Goal: Information Seeking & Learning: Learn about a topic

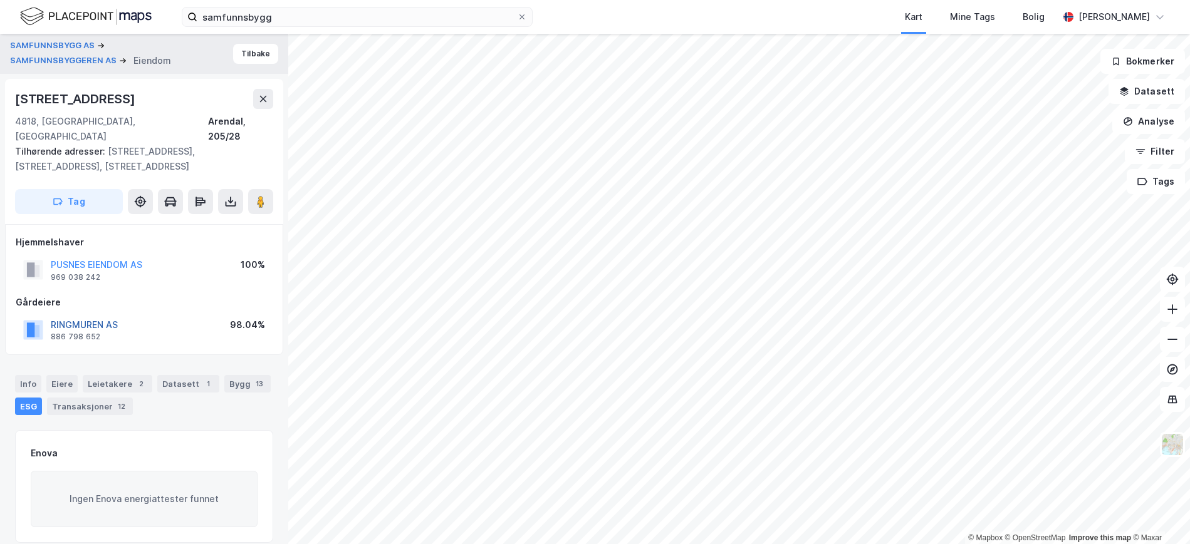
click at [0, 0] on button "RINGMUREN AS" at bounding box center [0, 0] width 0 height 0
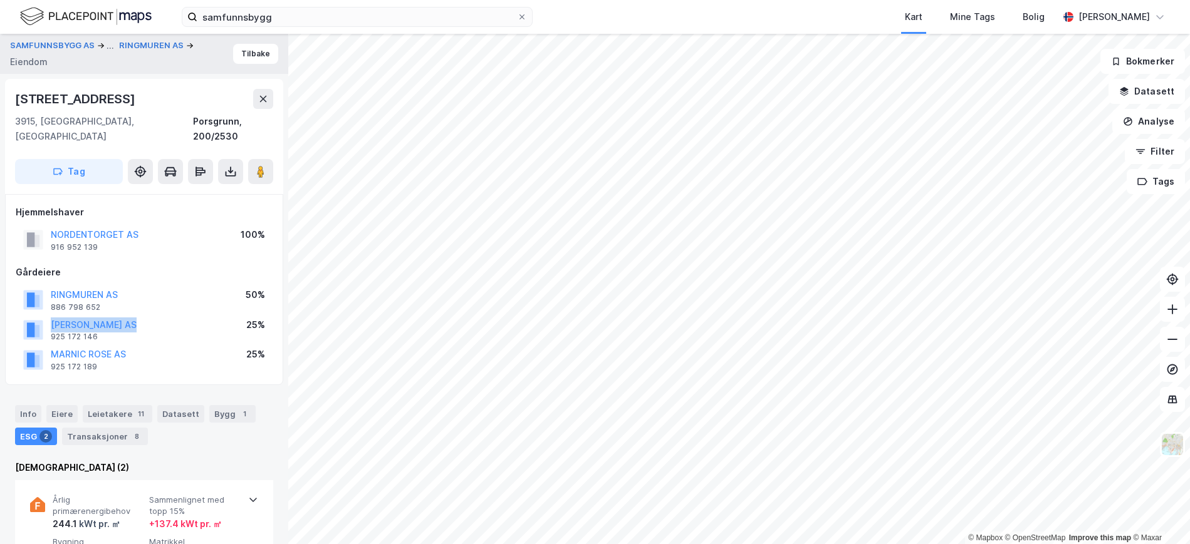
drag, startPoint x: 152, startPoint y: 310, endPoint x: 49, endPoint y: 312, distance: 103.4
click at [49, 315] on div "[PERSON_NAME] AS 925 172 146 25%" at bounding box center [144, 330] width 257 height 30
copy button "[PERSON_NAME] AS"
click at [0, 0] on button "MARNIC ROSE AS" at bounding box center [0, 0] width 0 height 0
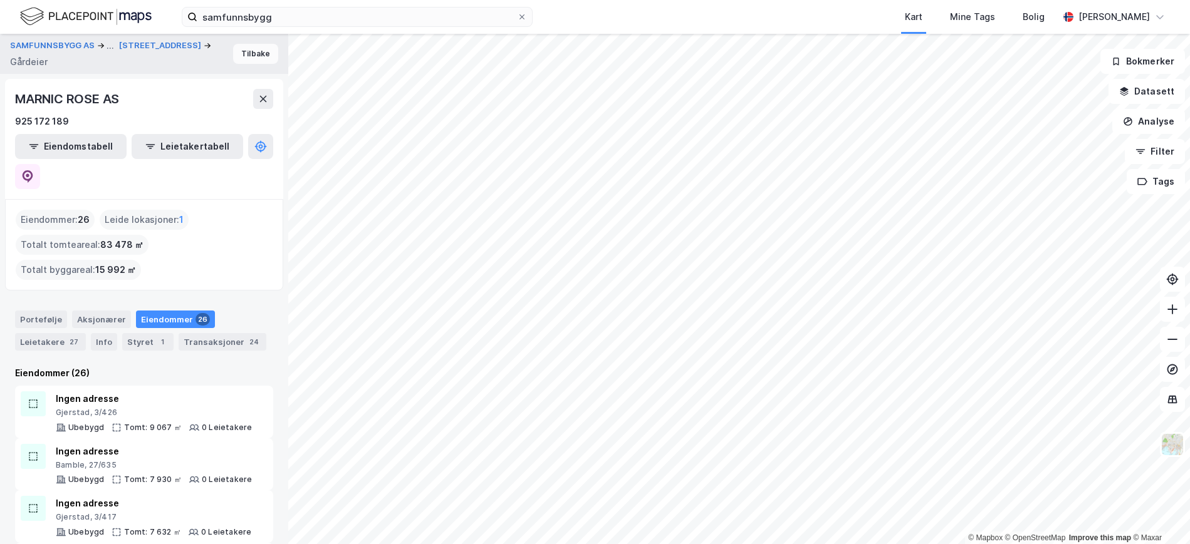
click at [236, 61] on button "Tilbake" at bounding box center [255, 54] width 45 height 20
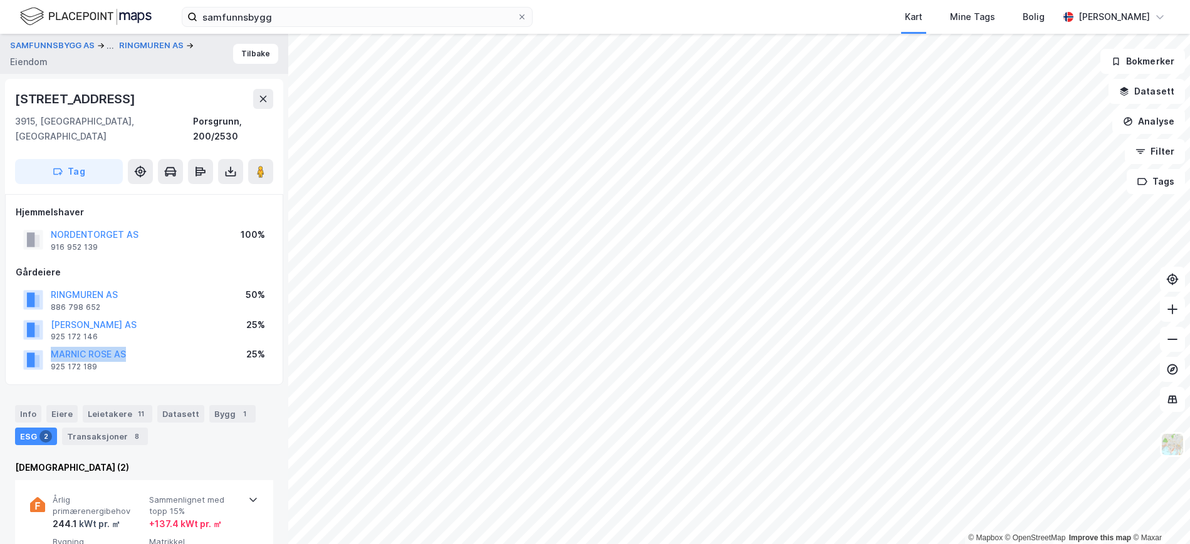
drag, startPoint x: 162, startPoint y: 341, endPoint x: 50, endPoint y: 345, distance: 111.6
click at [50, 345] on div "MARNIC ROSE AS 925 172 189 25%" at bounding box center [144, 360] width 257 height 30
copy button "MARNIC ROSE AS"
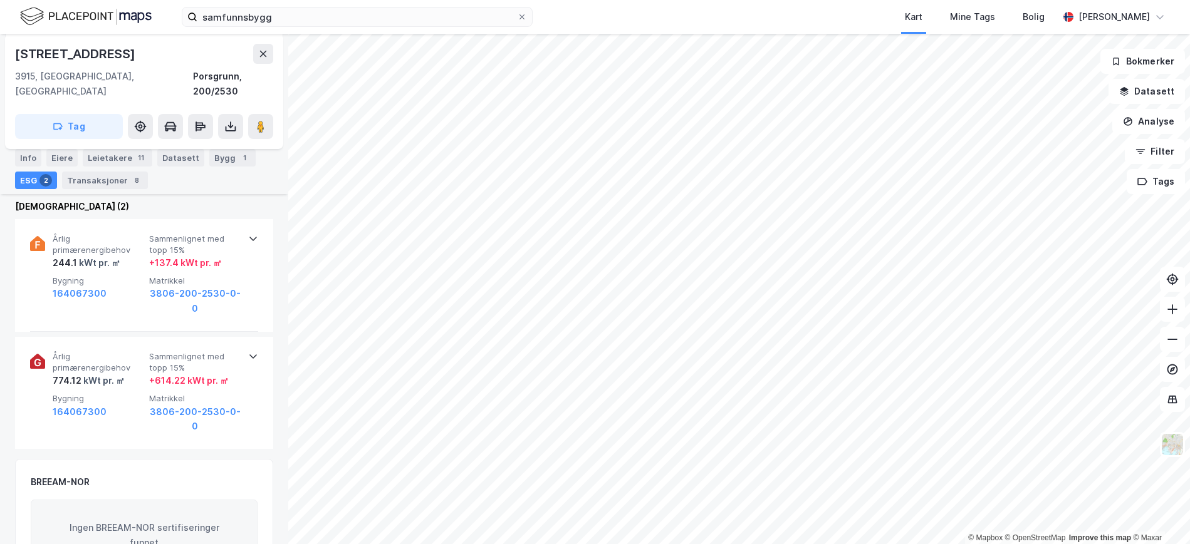
scroll to position [254, 0]
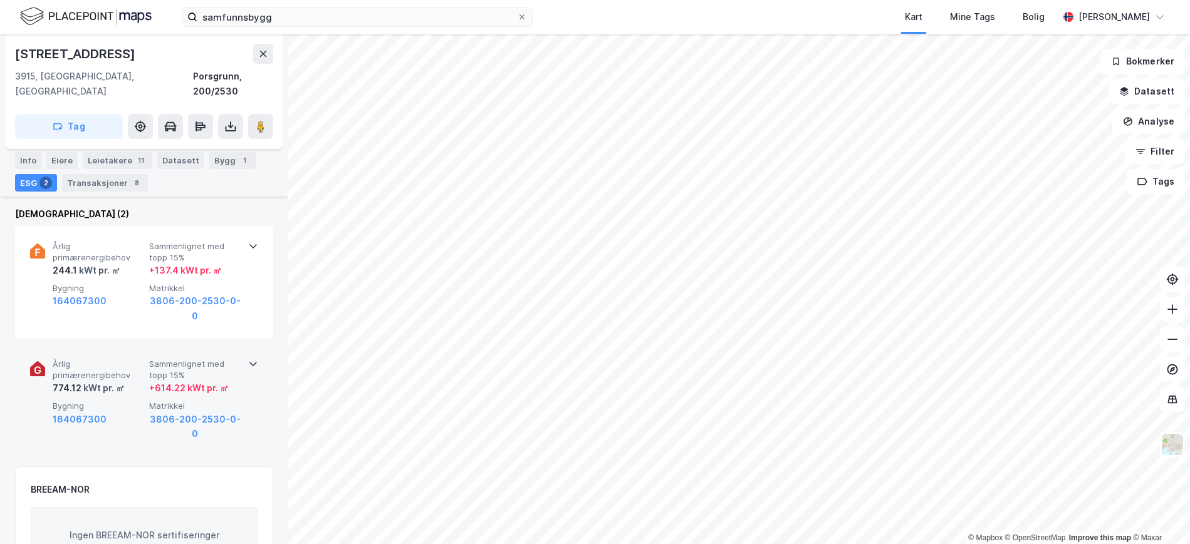
click at [156, 381] on div "+ 614.22 kWt pr. ㎡" at bounding box center [189, 388] width 80 height 15
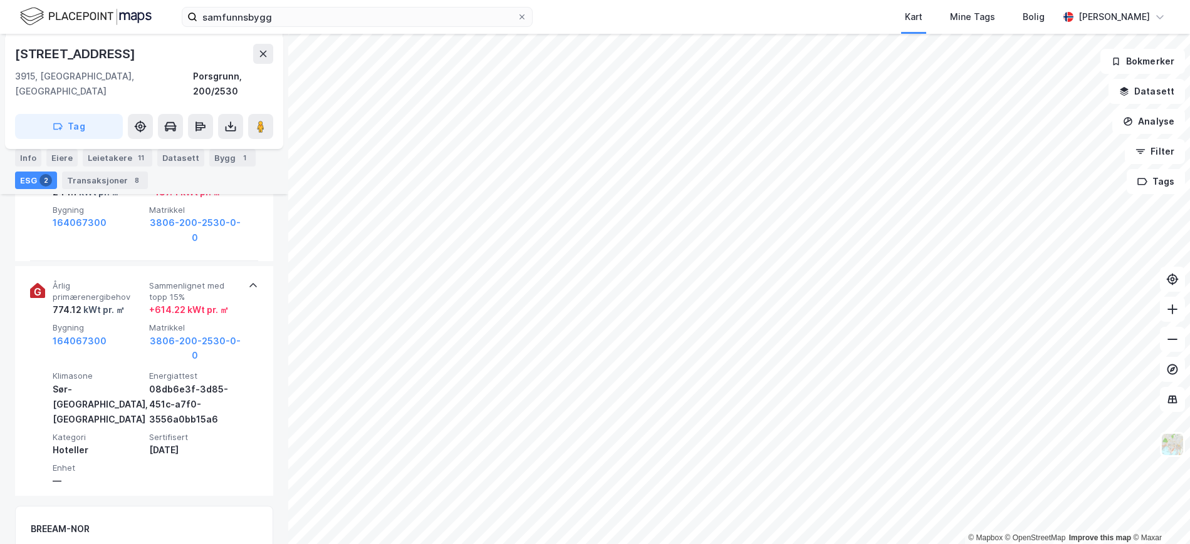
scroll to position [320, 0]
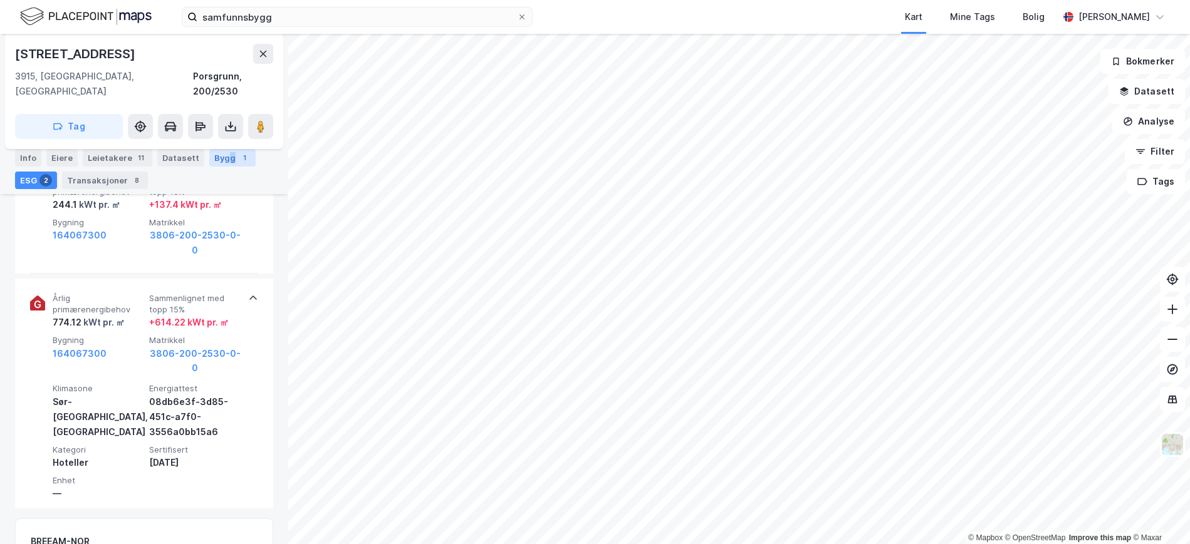
click at [223, 157] on div "Bygg 1" at bounding box center [232, 158] width 46 height 18
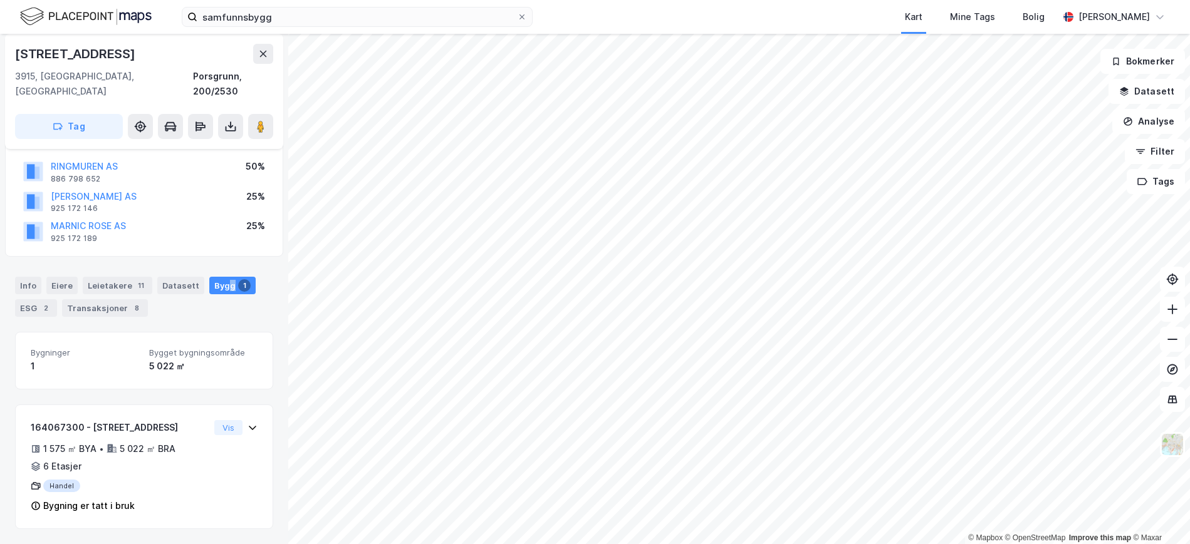
scroll to position [113, 0]
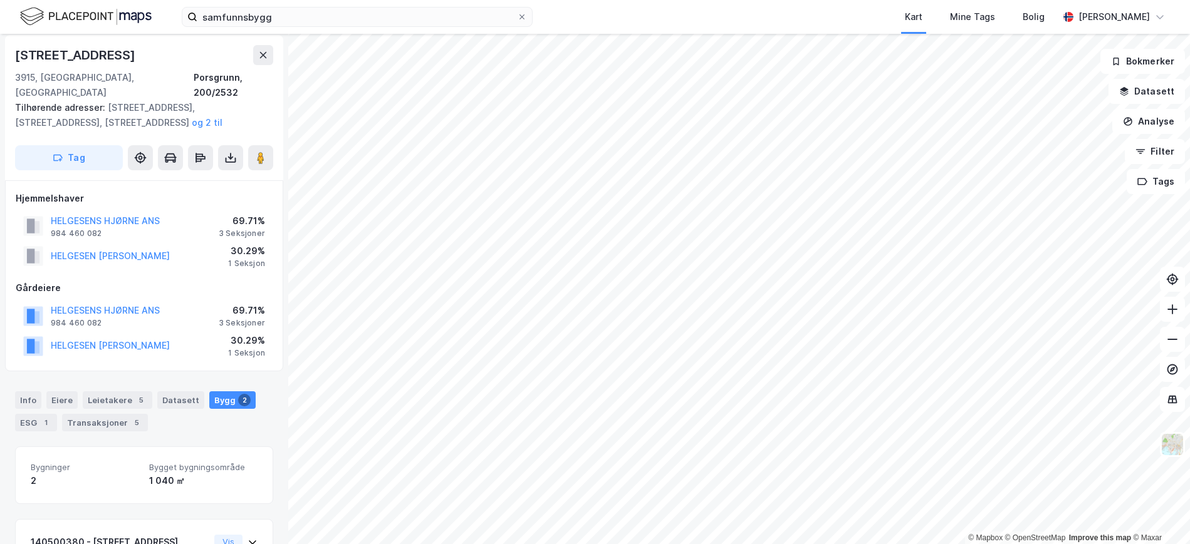
scroll to position [1, 0]
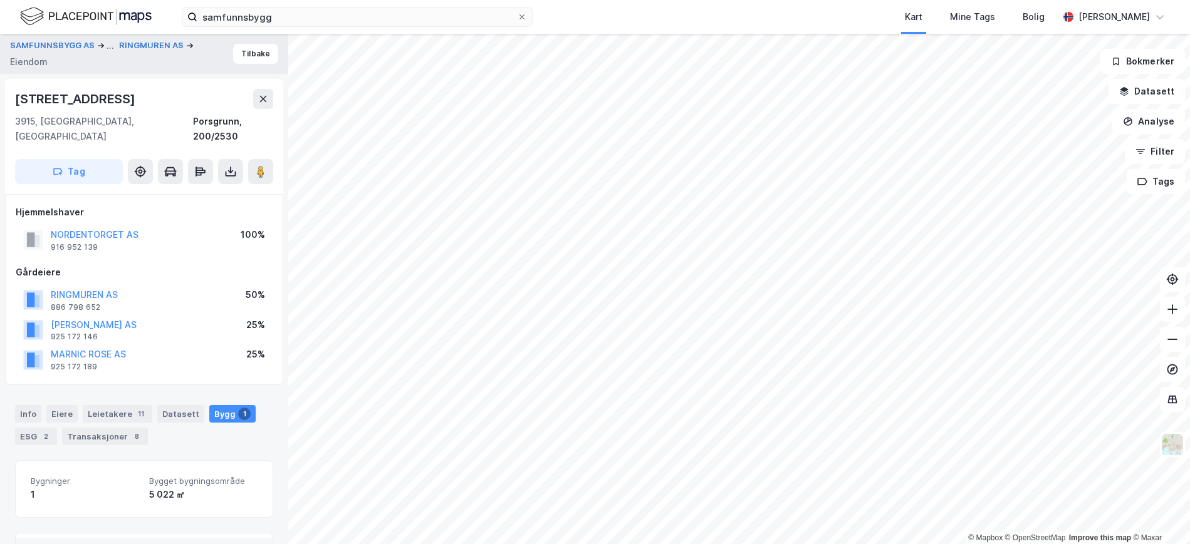
scroll to position [113, 0]
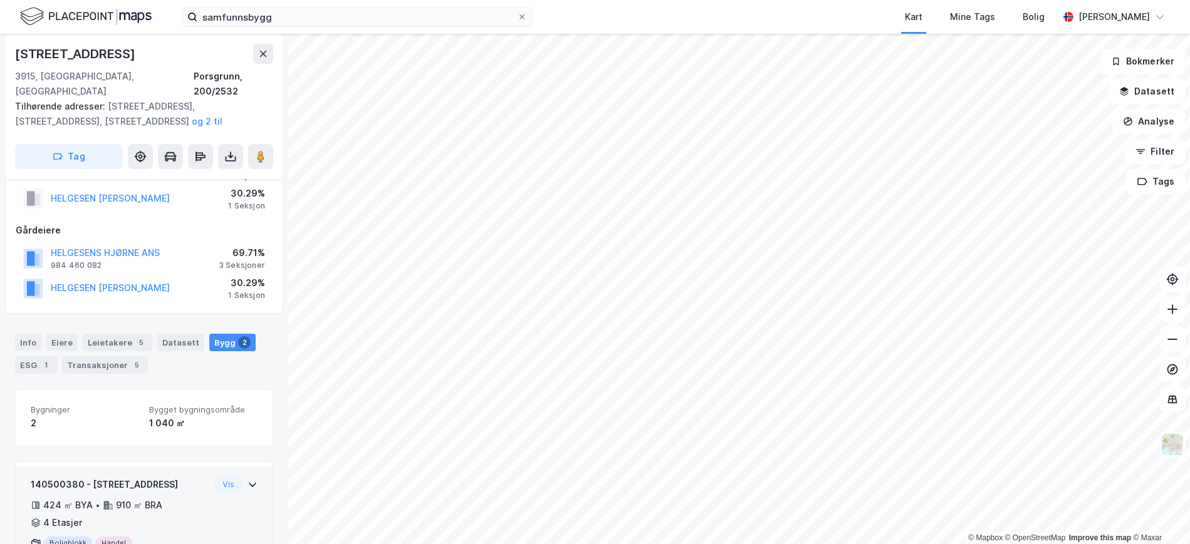
scroll to position [218, 0]
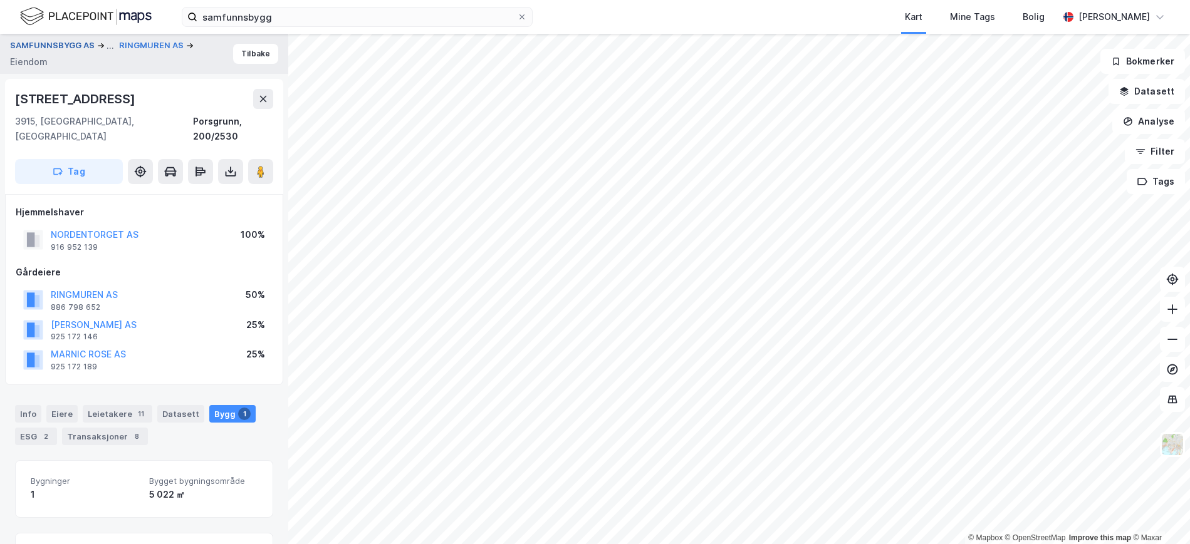
click at [56, 40] on button "SAMFUNNSBYGG AS" at bounding box center [53, 45] width 87 height 15
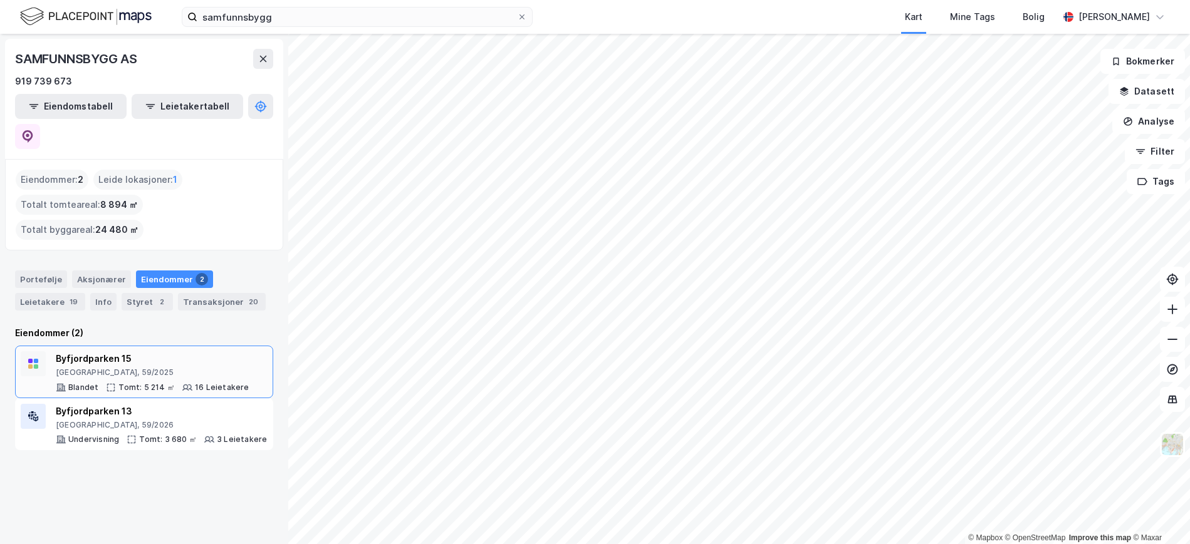
click at [98, 352] on div "Byfjordparken 15" at bounding box center [153, 359] width 194 height 15
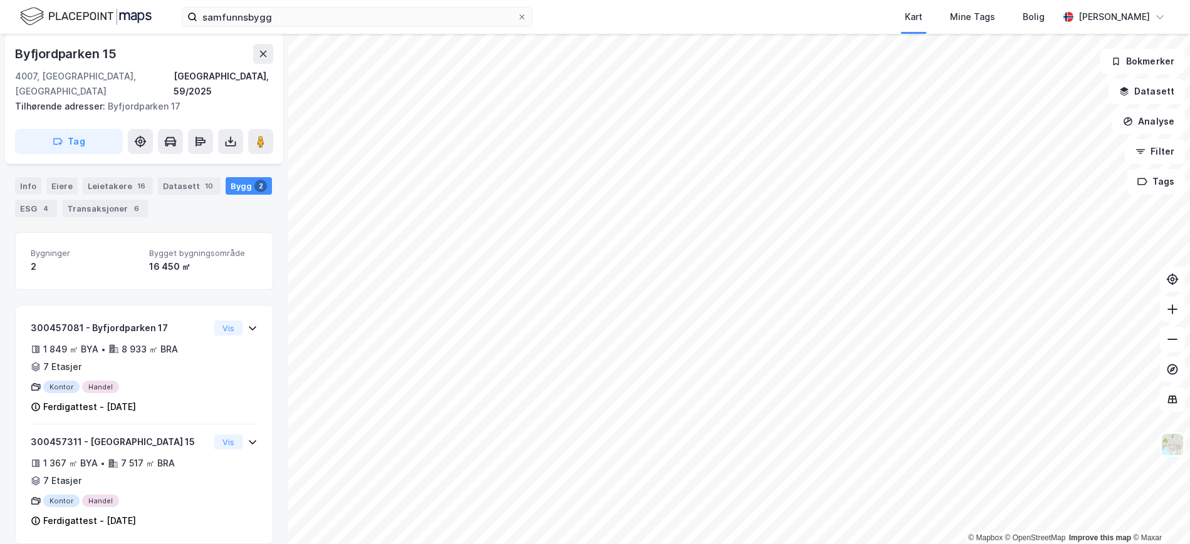
scroll to position [56, 0]
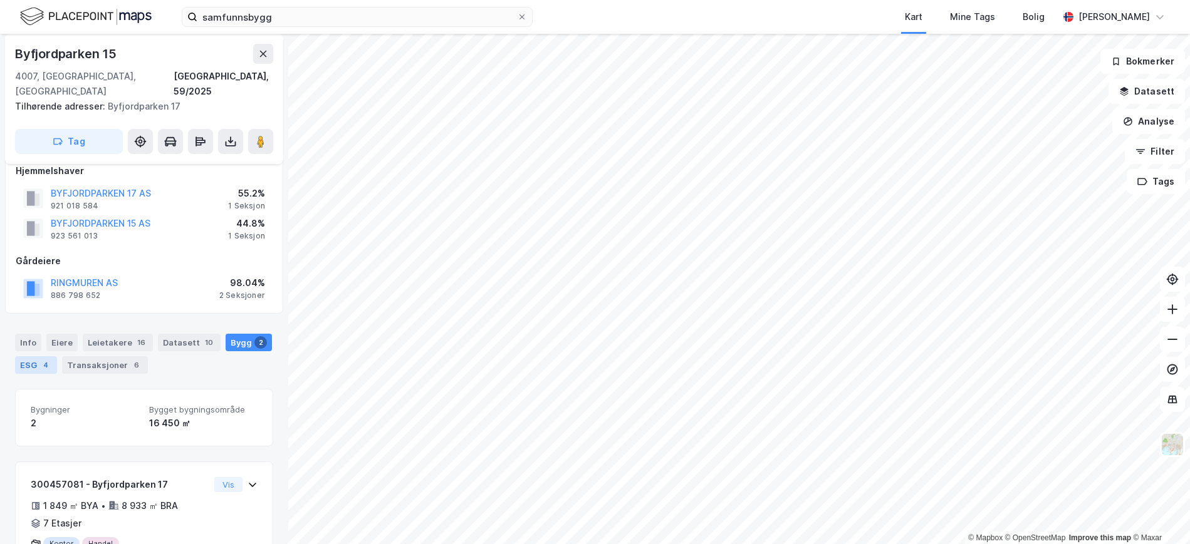
click at [27, 357] on div "ESG 4" at bounding box center [36, 366] width 42 height 18
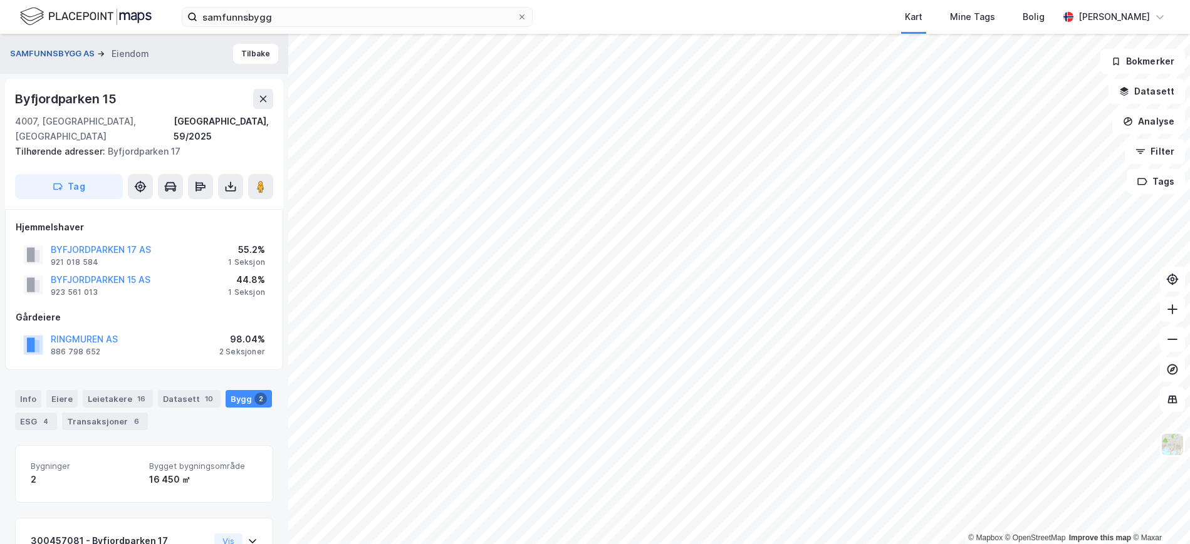
click at [70, 56] on button "SAMFUNNSBYGG AS" at bounding box center [53, 54] width 87 height 13
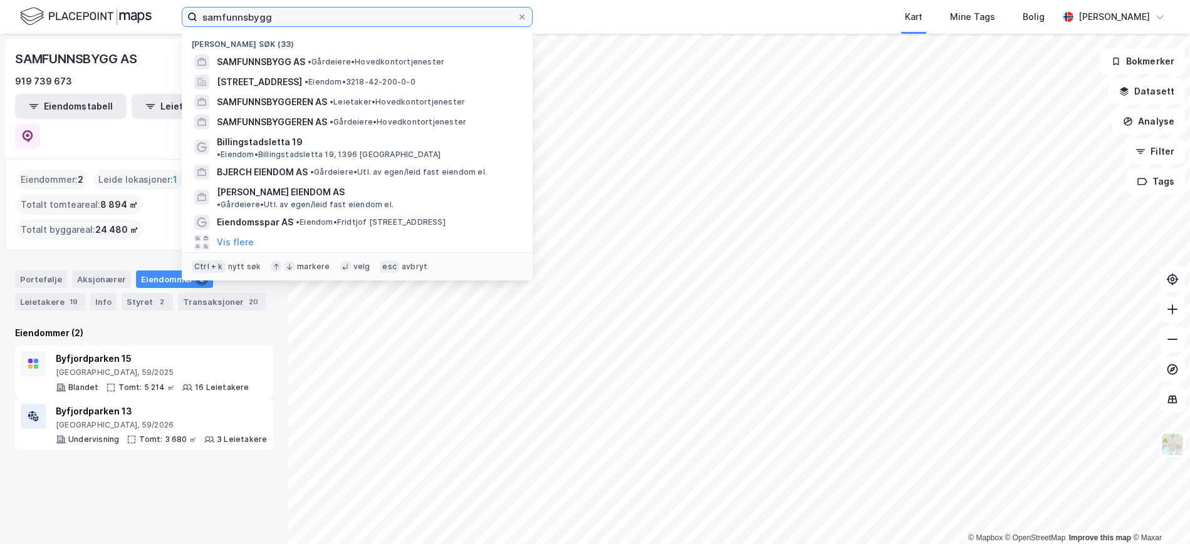
click at [318, 9] on input "samfunnsbygg" at bounding box center [357, 17] width 320 height 19
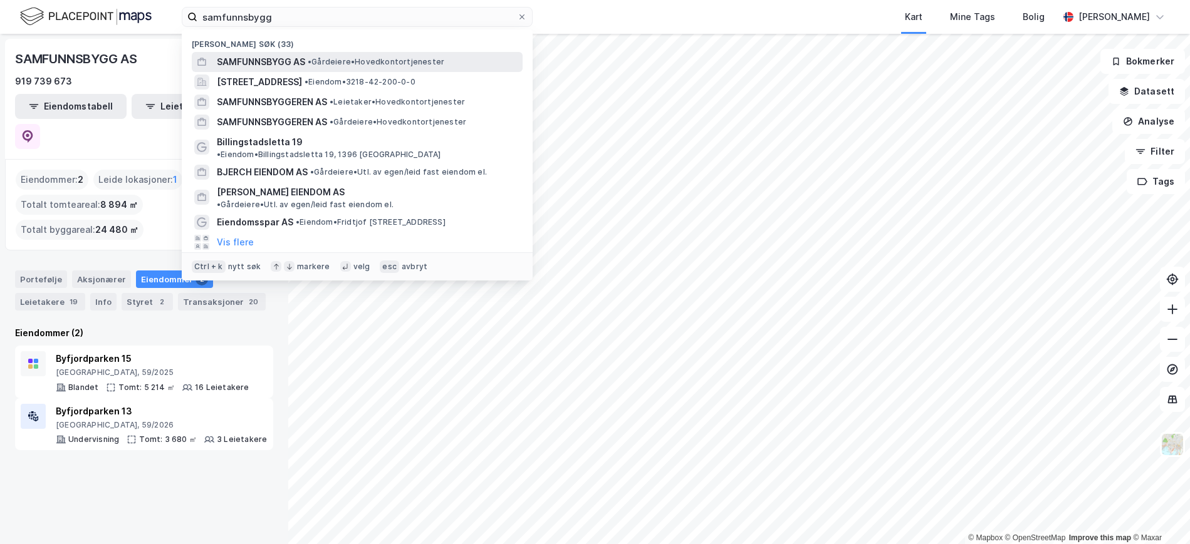
click at [267, 58] on span "SAMFUNNSBYGG AS" at bounding box center [261, 62] width 88 height 15
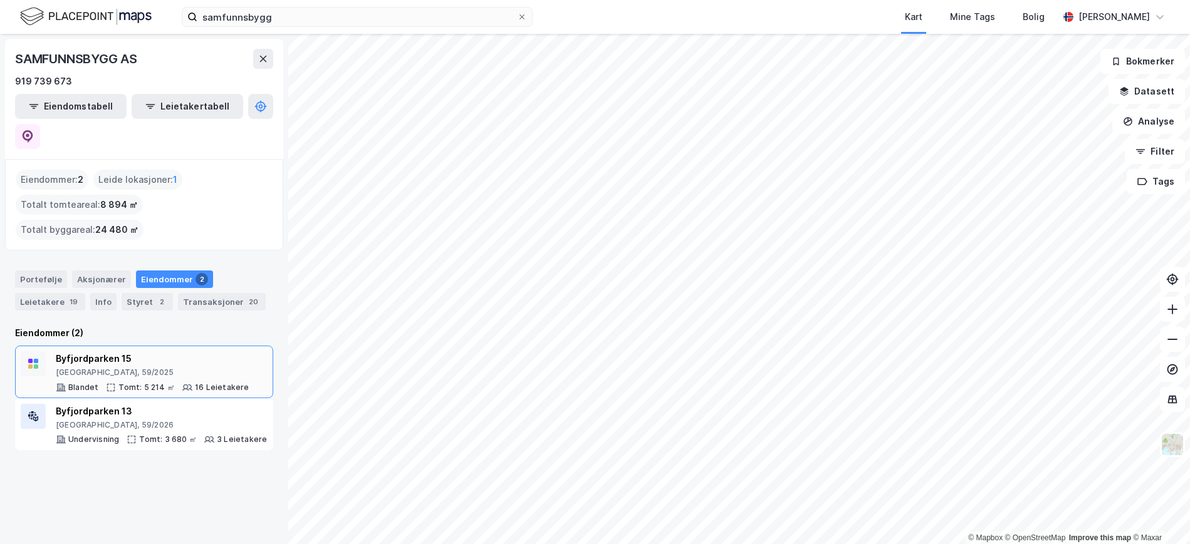
click at [112, 352] on div "Byfjordparken 15" at bounding box center [153, 359] width 194 height 15
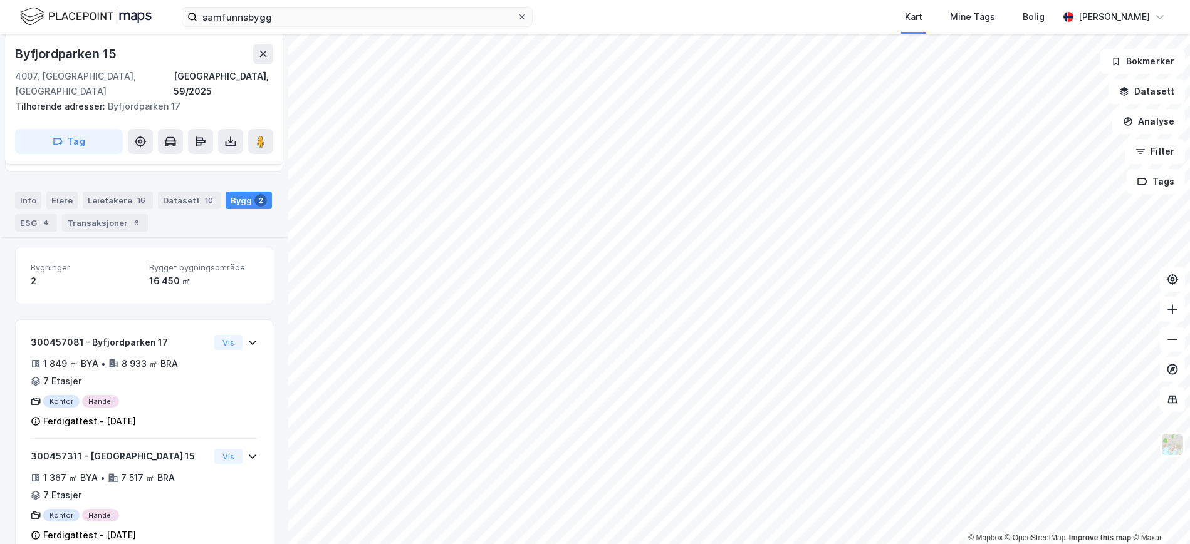
scroll to position [212, 0]
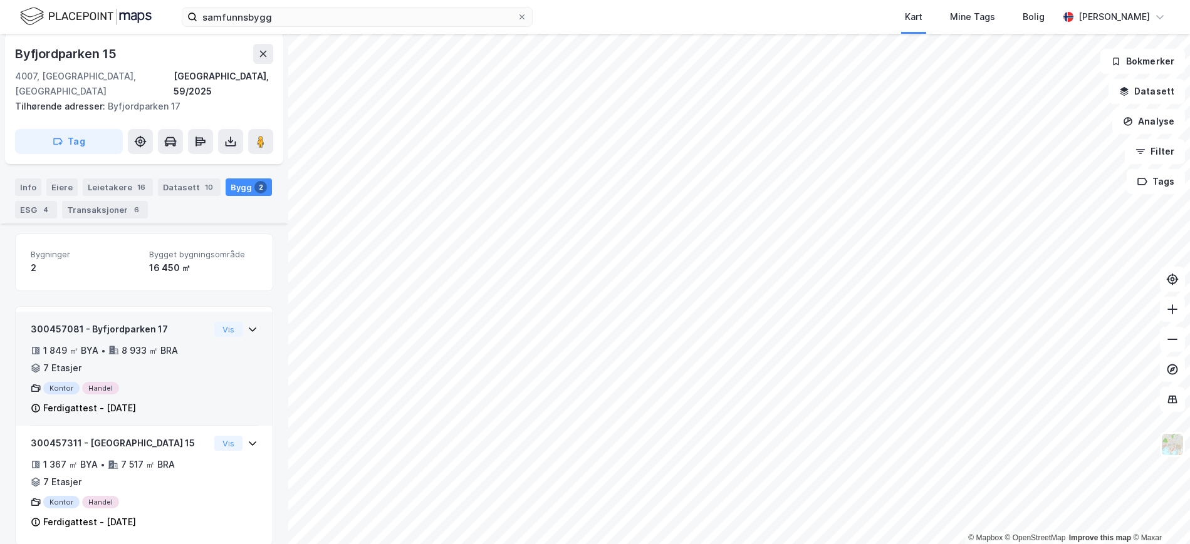
click at [123, 322] on div "300457081 - Byfjordparken 17 1 849 ㎡ BYA • 8 933 ㎡ BRA • 7 Etasjer Kontor Hande…" at bounding box center [120, 369] width 179 height 94
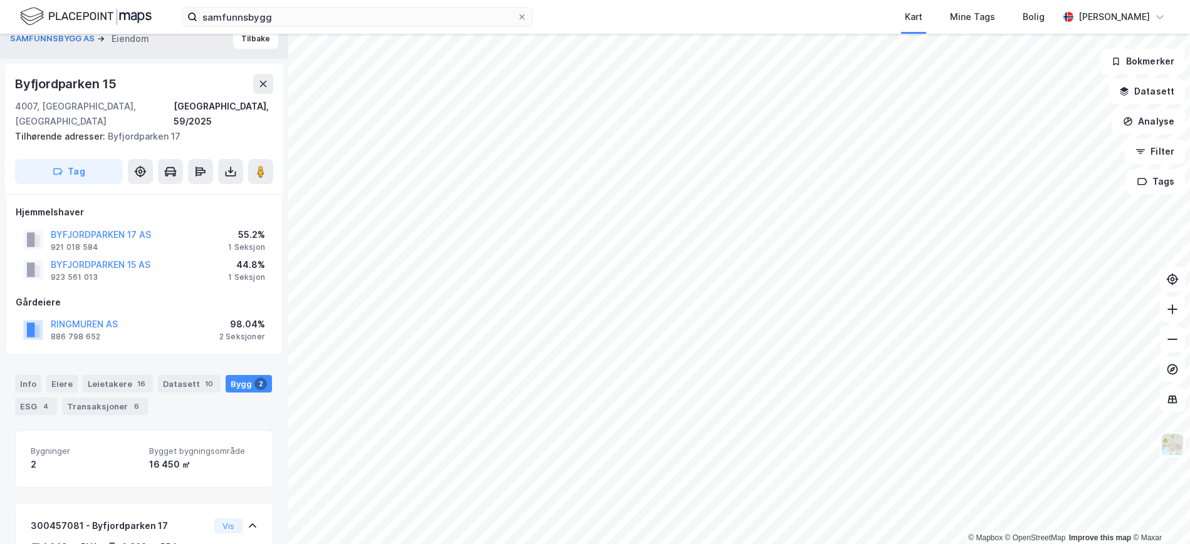
scroll to position [0, 0]
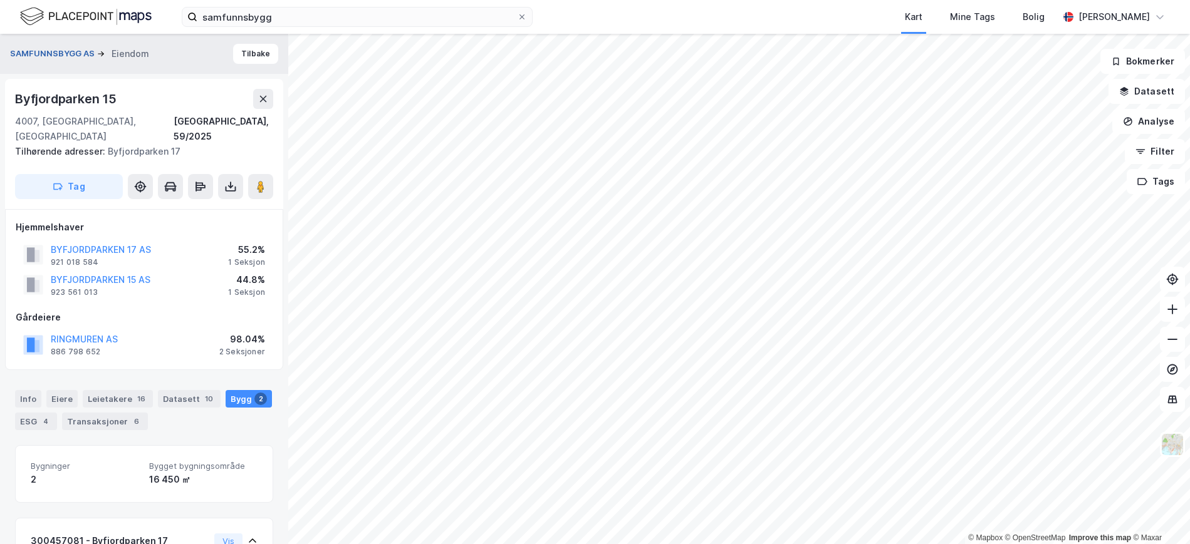
click at [43, 52] on button "SAMFUNNSBYGG AS" at bounding box center [53, 54] width 87 height 13
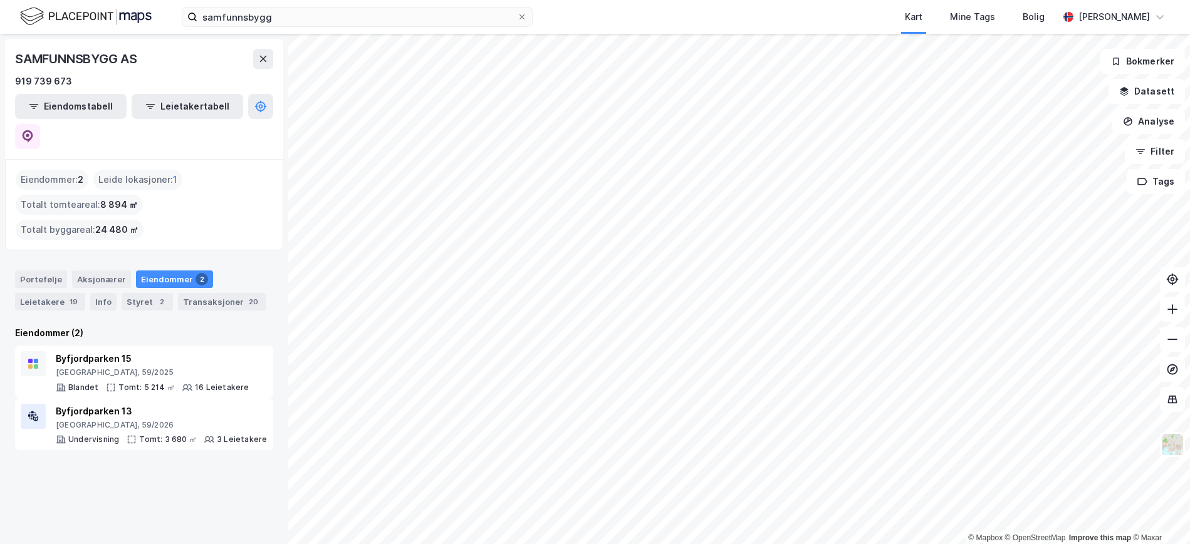
click at [73, 65] on div "SAMFUNNSBYGG AS" at bounding box center [77, 59] width 125 height 20
click at [294, 19] on input "samfunnsbygg" at bounding box center [357, 17] width 320 height 19
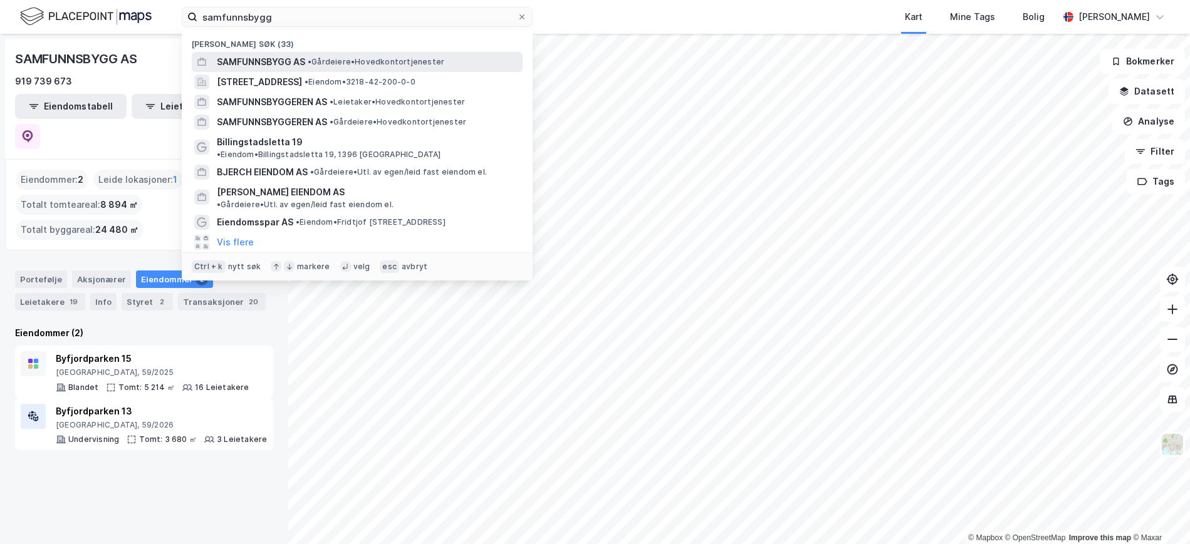
click at [269, 58] on span "SAMFUNNSBYGG AS" at bounding box center [261, 62] width 88 height 15
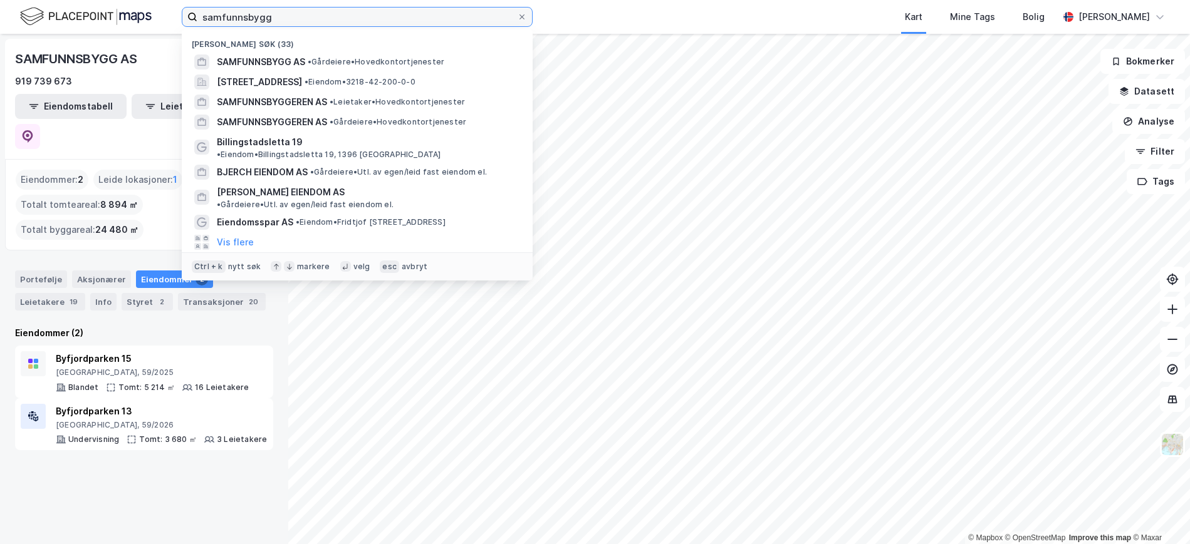
click at [311, 17] on input "samfunnsbygg" at bounding box center [357, 17] width 320 height 19
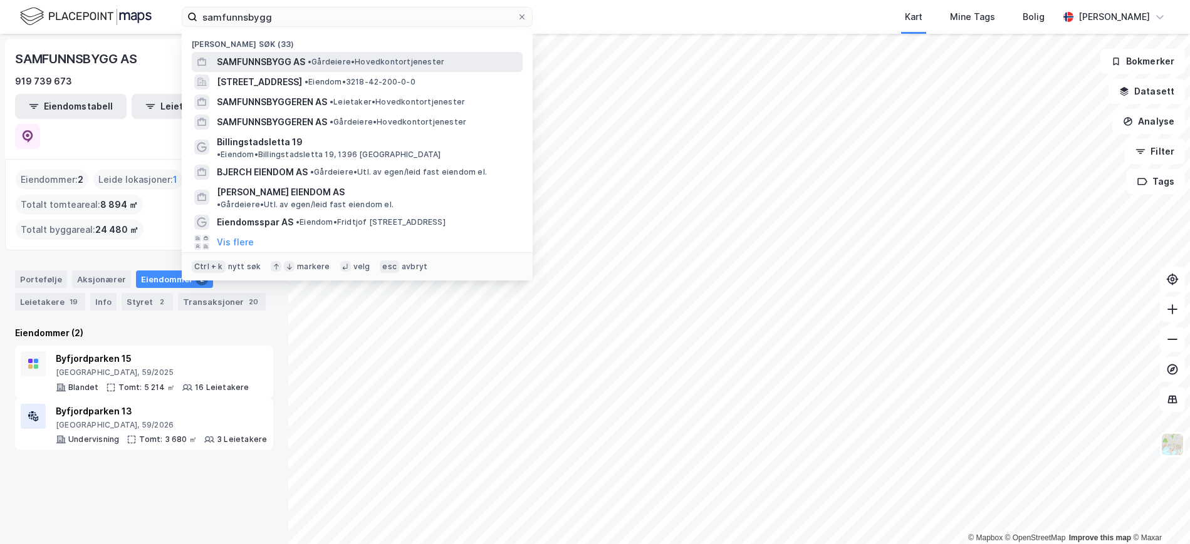
click at [235, 63] on span "SAMFUNNSBYGG AS" at bounding box center [261, 62] width 88 height 15
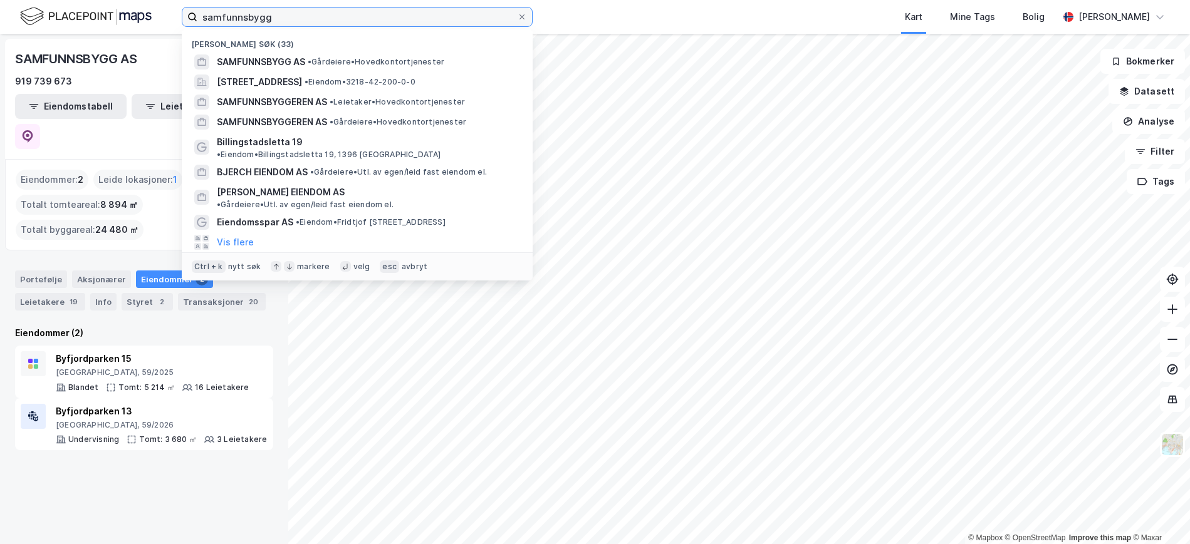
click at [282, 13] on input "samfunnsbygg" at bounding box center [357, 17] width 320 height 19
drag, startPoint x: 319, startPoint y: 22, endPoint x: 177, endPoint y: 28, distance: 142.4
click at [177, 28] on div "samfunnsbygg Nylige søk (33) SAMFUNNSBYGG AS • Gårdeiere • Hovedkontortjenester…" at bounding box center [595, 17] width 1190 height 34
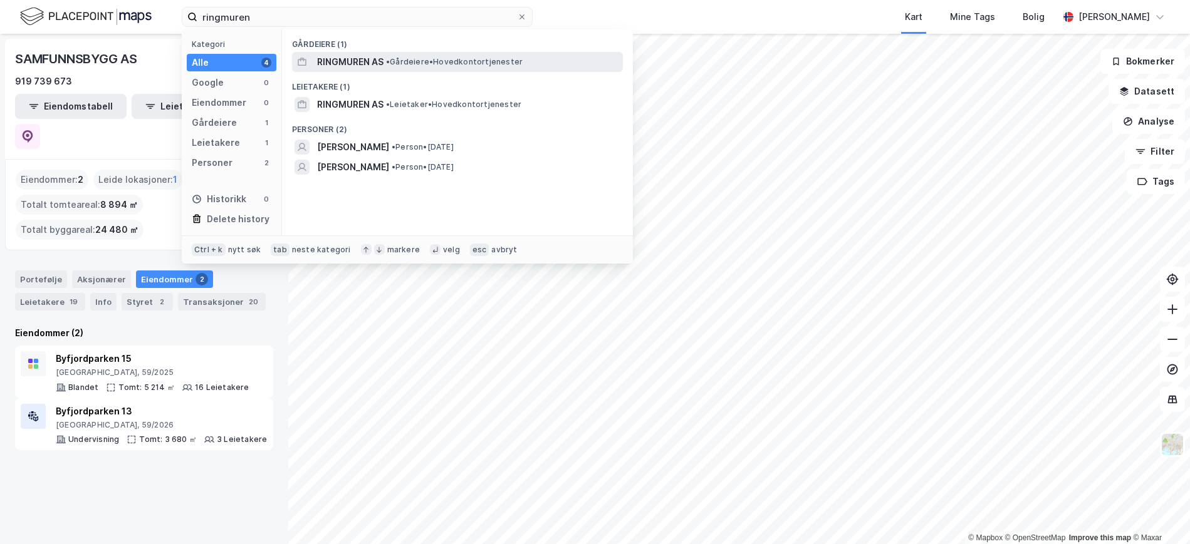
click at [335, 60] on span "RINGMUREN AS" at bounding box center [350, 62] width 66 height 15
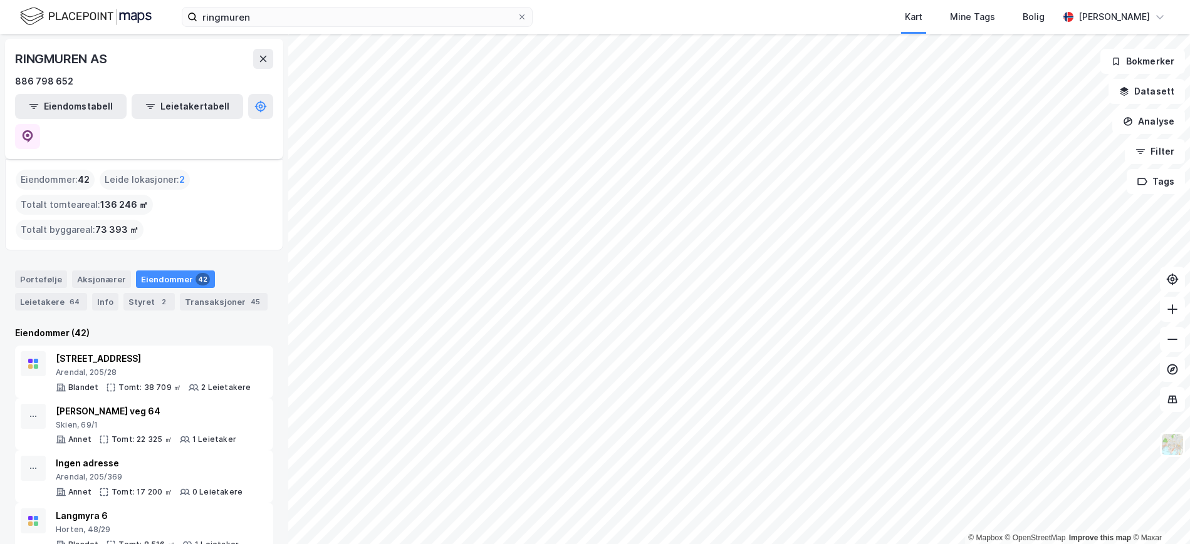
scroll to position [78, 0]
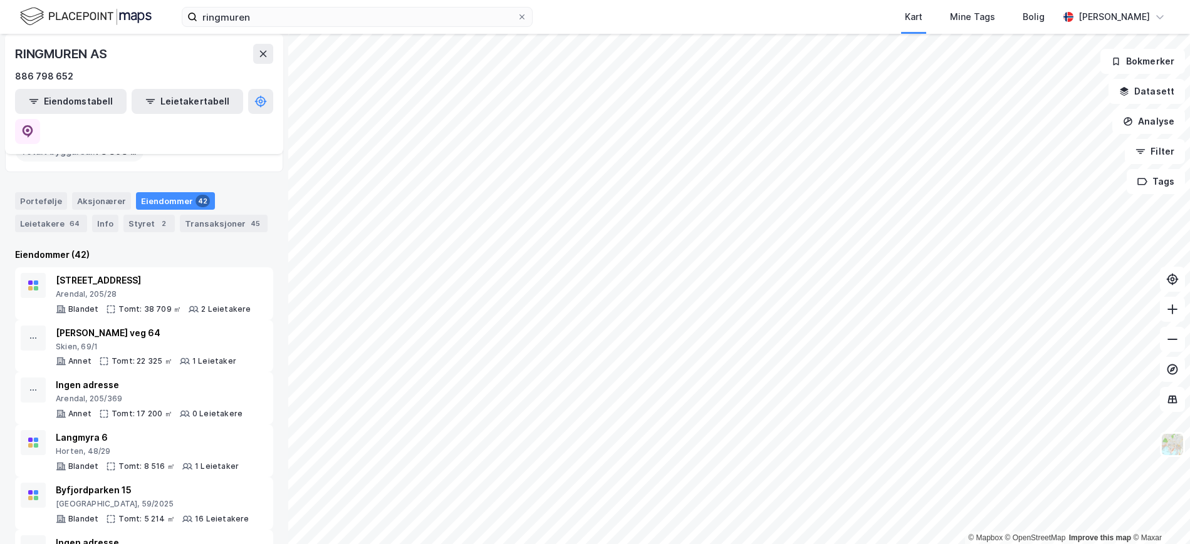
click at [660, 544] on html "ringmuren Kart Mine Tags Bolig [PERSON_NAME] © Mapbox © OpenStreetMap Improve t…" at bounding box center [595, 272] width 1190 height 544
click at [882, 544] on html "ringmuren Kart Mine Tags Bolig [PERSON_NAME] © Mapbox © OpenStreetMap Improve t…" at bounding box center [595, 272] width 1190 height 544
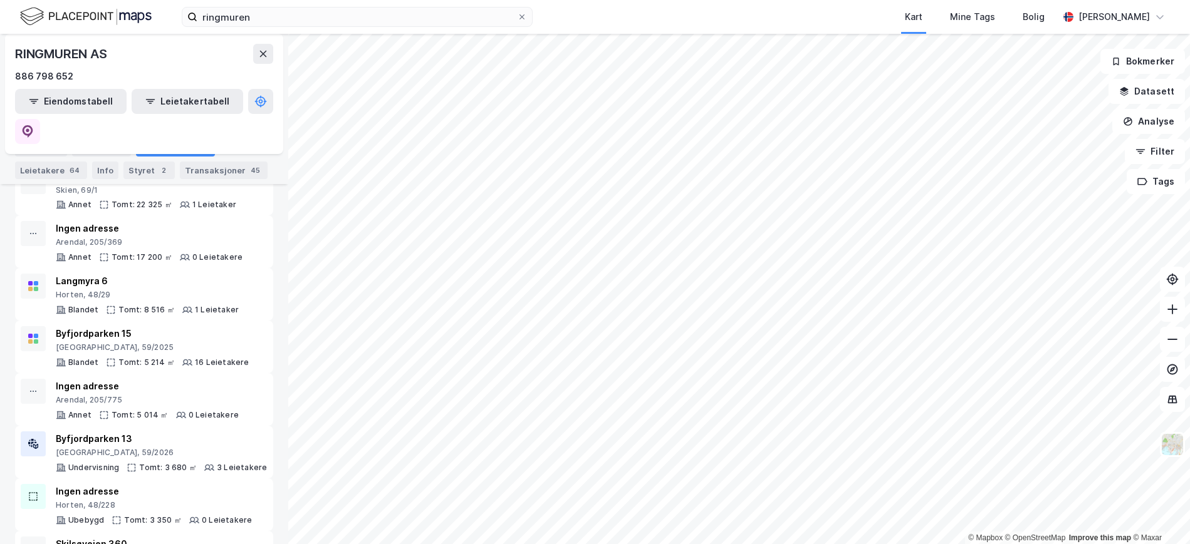
click at [856, 544] on html "ringmuren Kart Mine Tags Bolig [PERSON_NAME] © Mapbox © OpenStreetMap Improve t…" at bounding box center [595, 272] width 1190 height 544
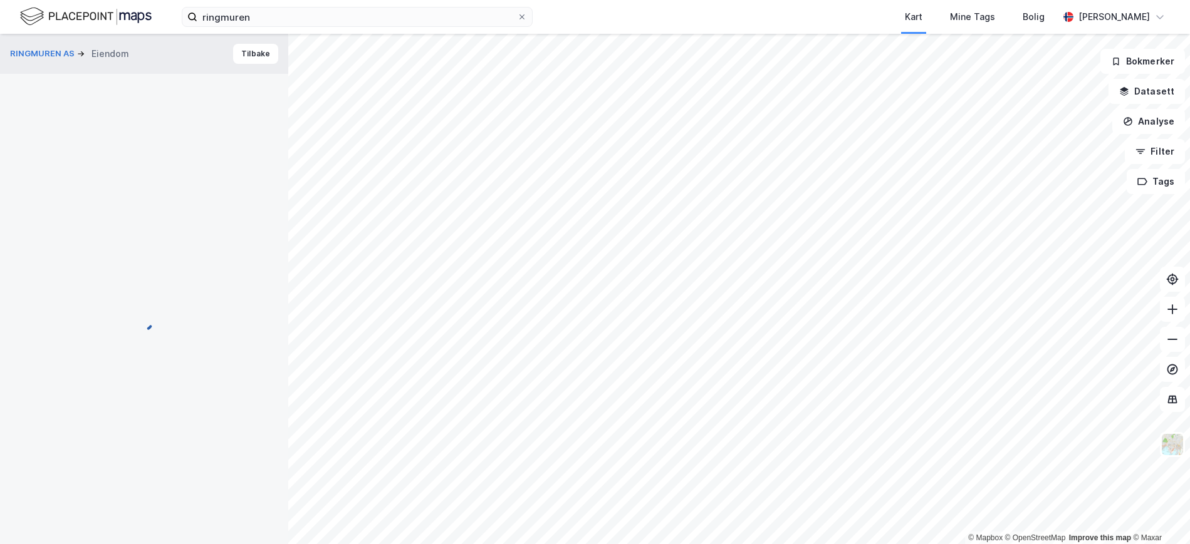
scroll to position [1, 0]
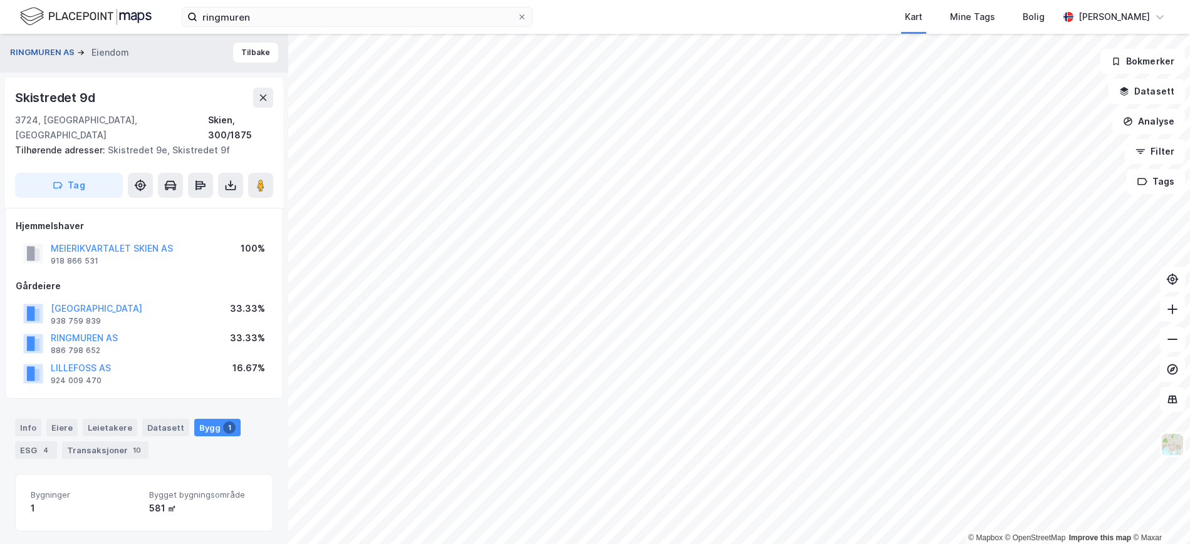
click at [35, 52] on button "RINGMUREN AS" at bounding box center [43, 52] width 67 height 13
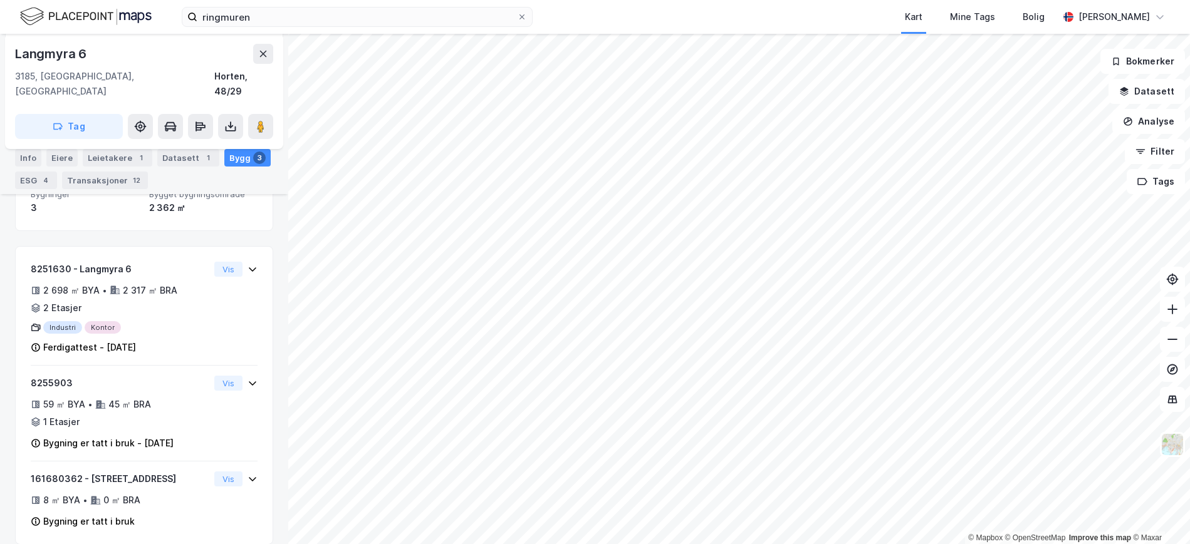
scroll to position [288, 0]
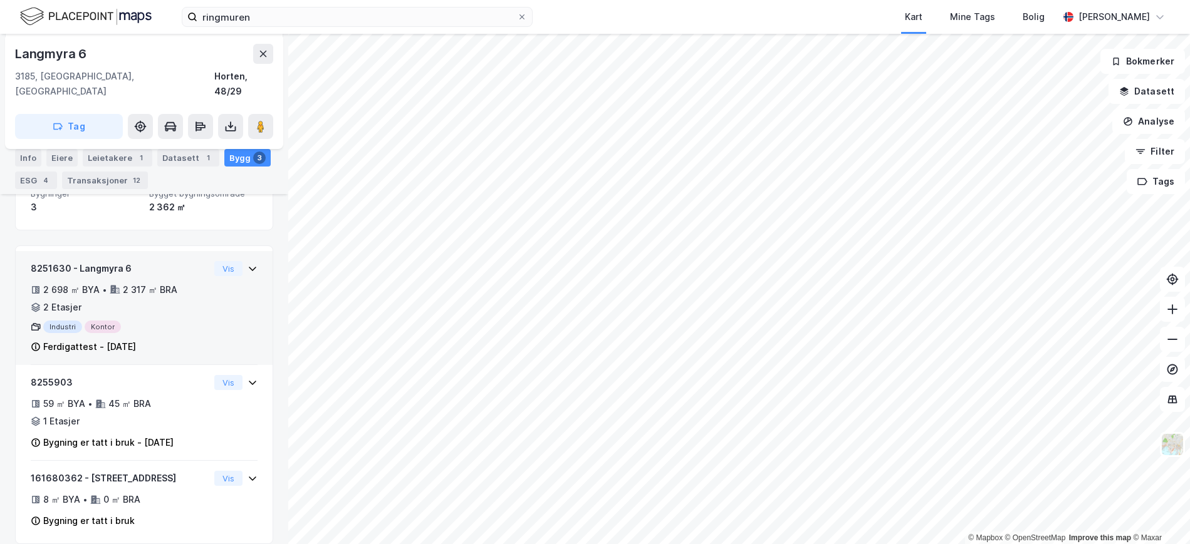
click at [133, 296] on div "2 698 ㎡ BYA • 2 317 ㎡ BRA • 2 Etasjer" at bounding box center [120, 299] width 179 height 33
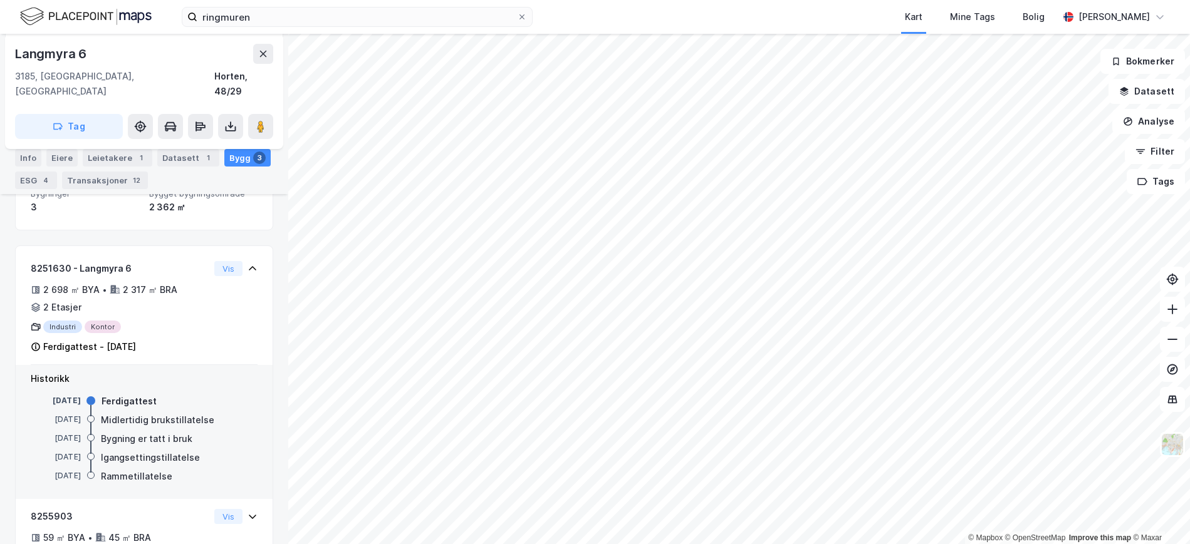
scroll to position [292, 0]
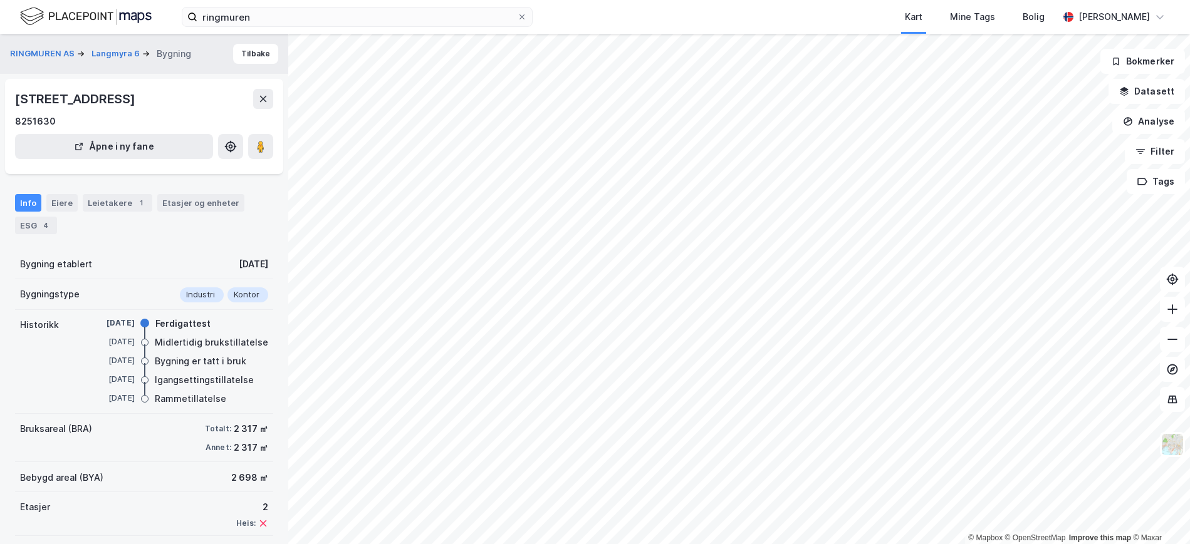
scroll to position [56, 0]
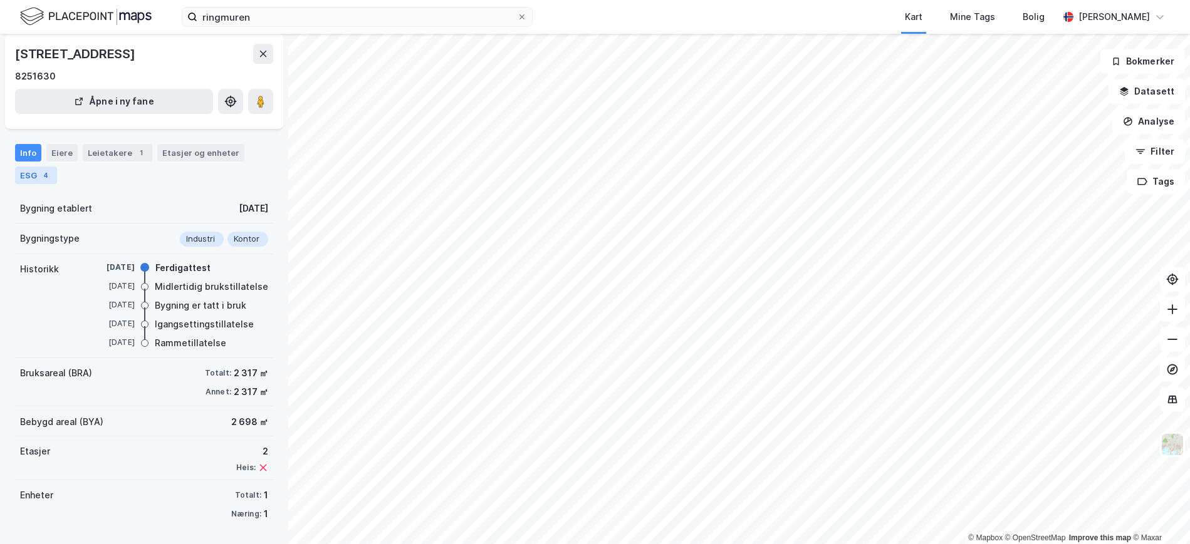
click at [24, 175] on div "ESG 4" at bounding box center [36, 176] width 42 height 18
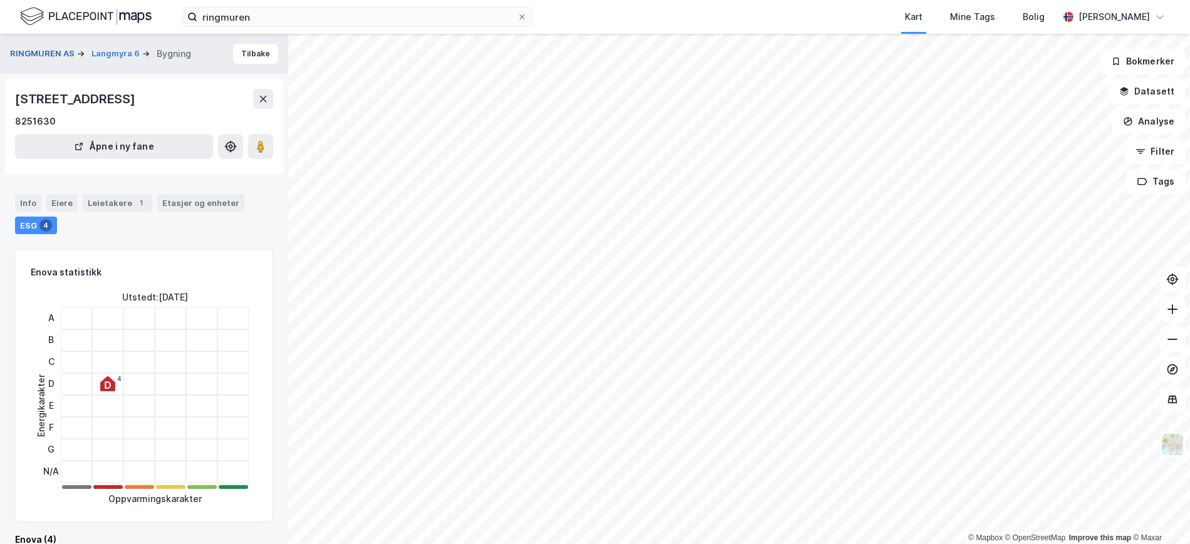
click at [32, 48] on button "RINGMUREN AS" at bounding box center [43, 54] width 67 height 13
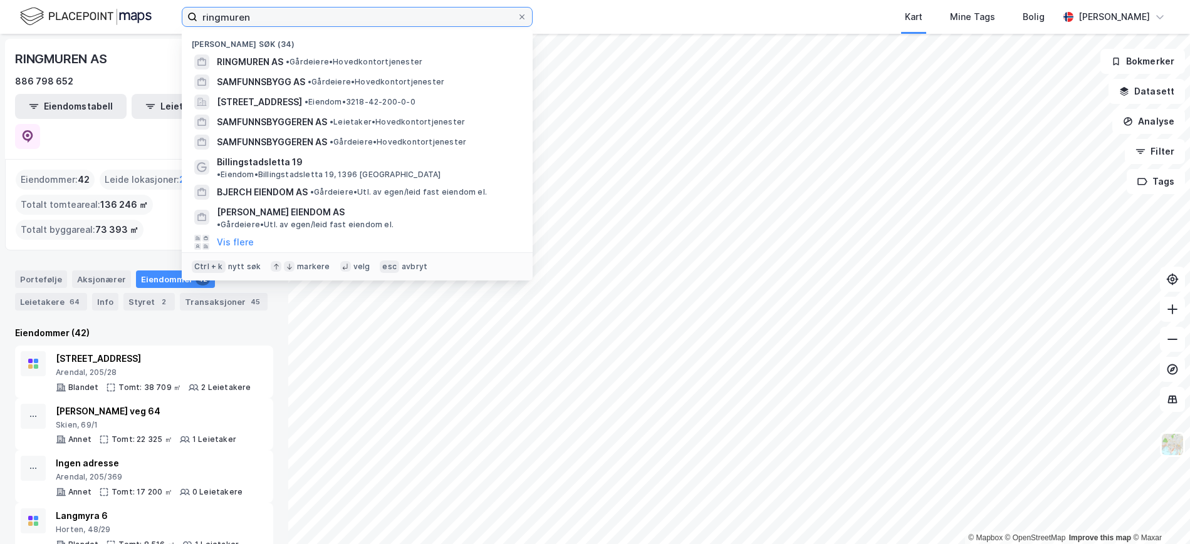
drag, startPoint x: 254, startPoint y: 16, endPoint x: 148, endPoint y: 18, distance: 105.3
click at [148, 18] on div "ringmuren Nylige søk (34) RINGMUREN AS • Gårdeiere • Hovedkontortjenester SAMFU…" at bounding box center [595, 17] width 1190 height 34
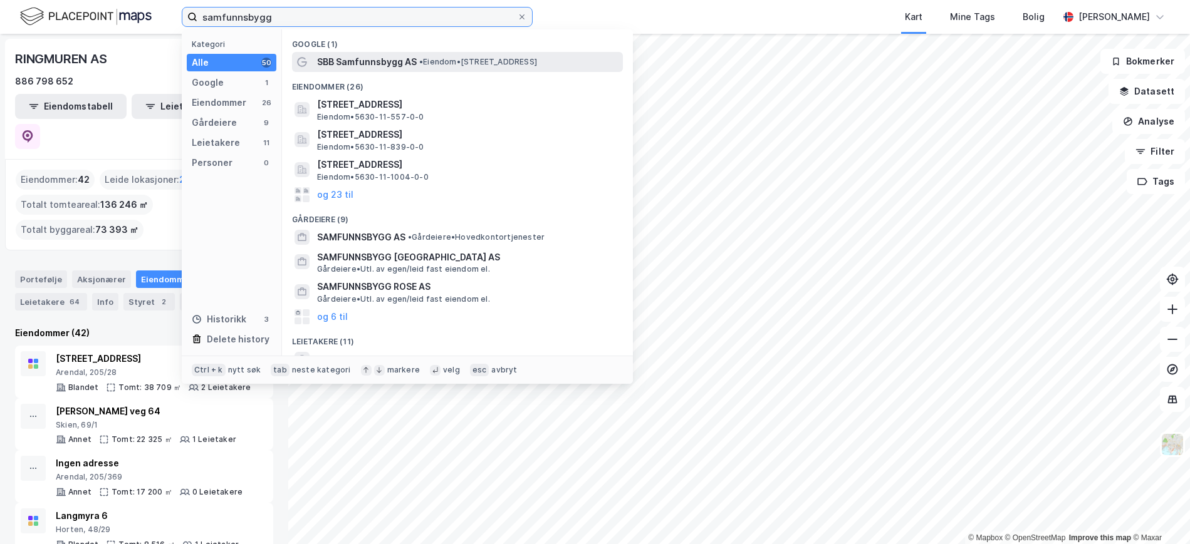
type input "samfunnsbygg"
click at [344, 61] on span "SBB Samfunnsbygg AS" at bounding box center [367, 62] width 100 height 15
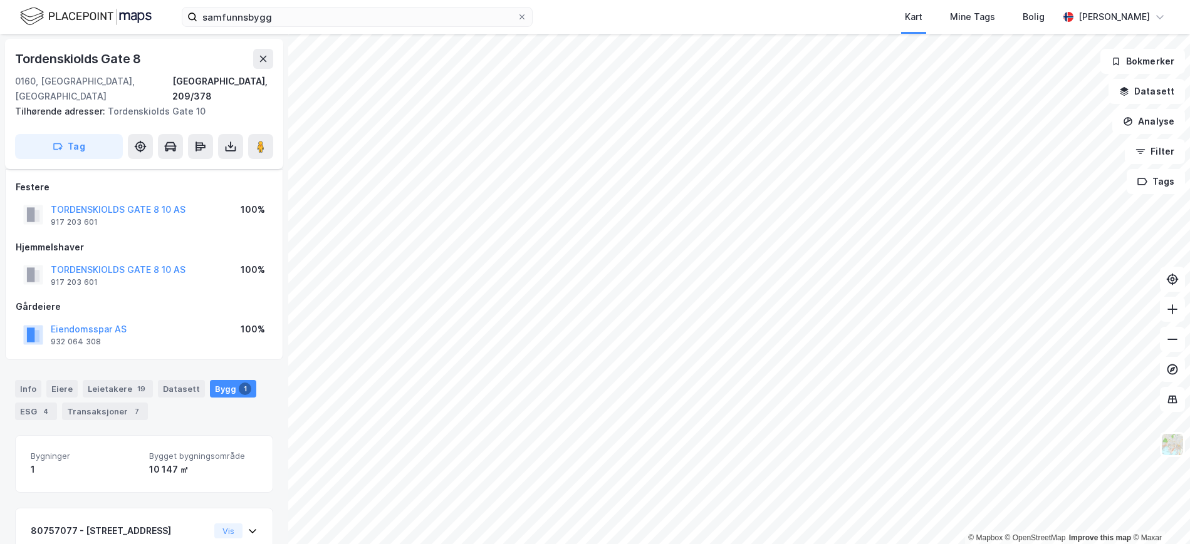
scroll to position [5, 0]
